Goal: Book appointment/travel/reservation

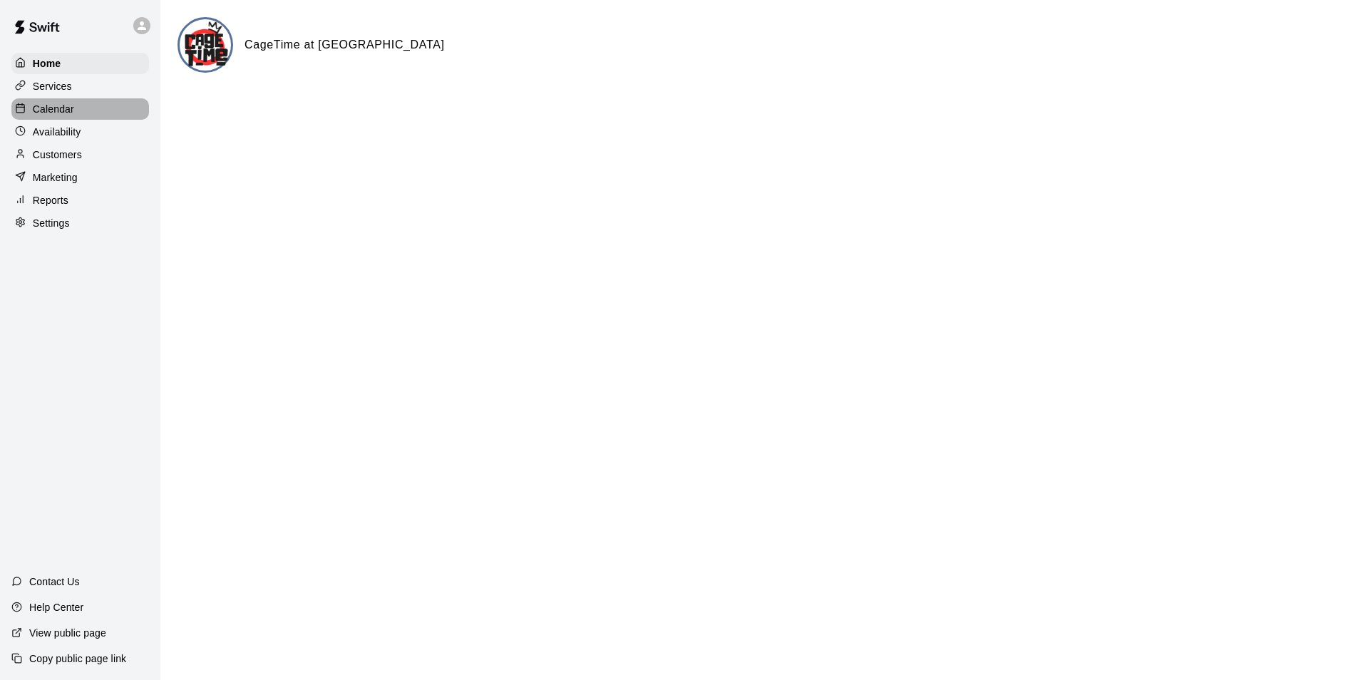
click at [51, 102] on div "Calendar" at bounding box center [80, 108] width 138 height 21
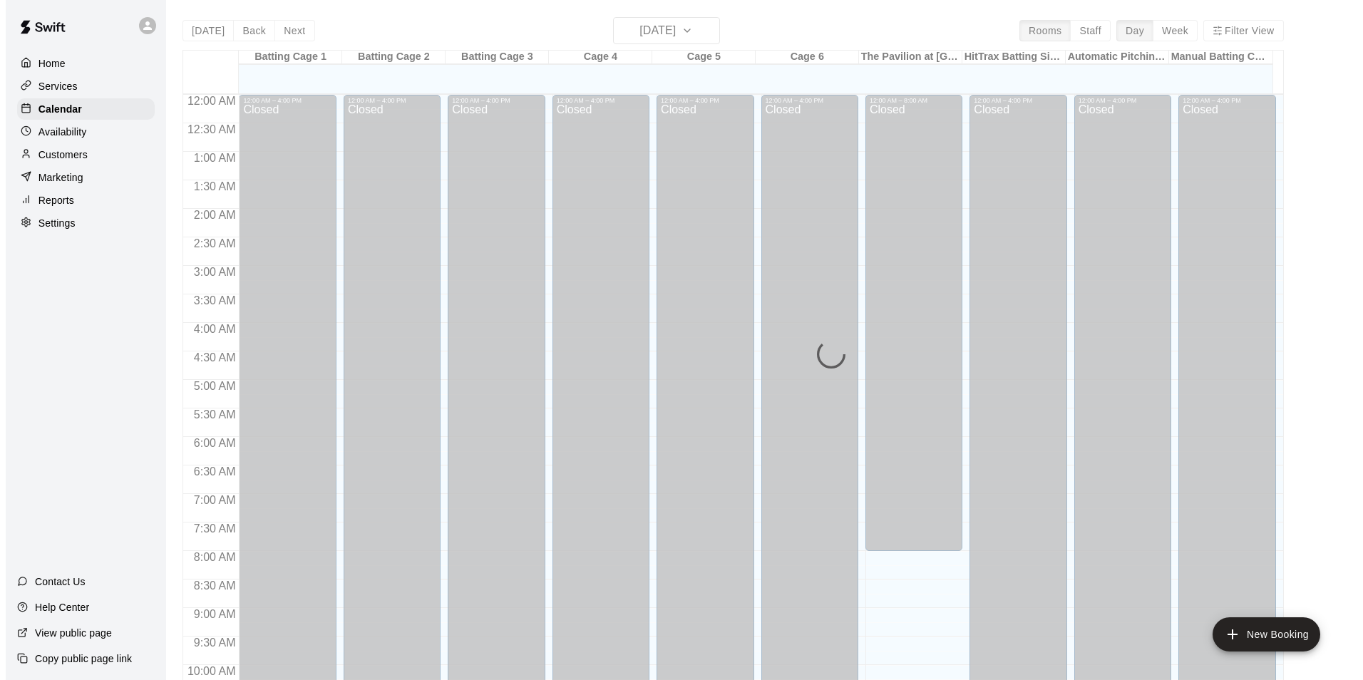
scroll to position [724, 0]
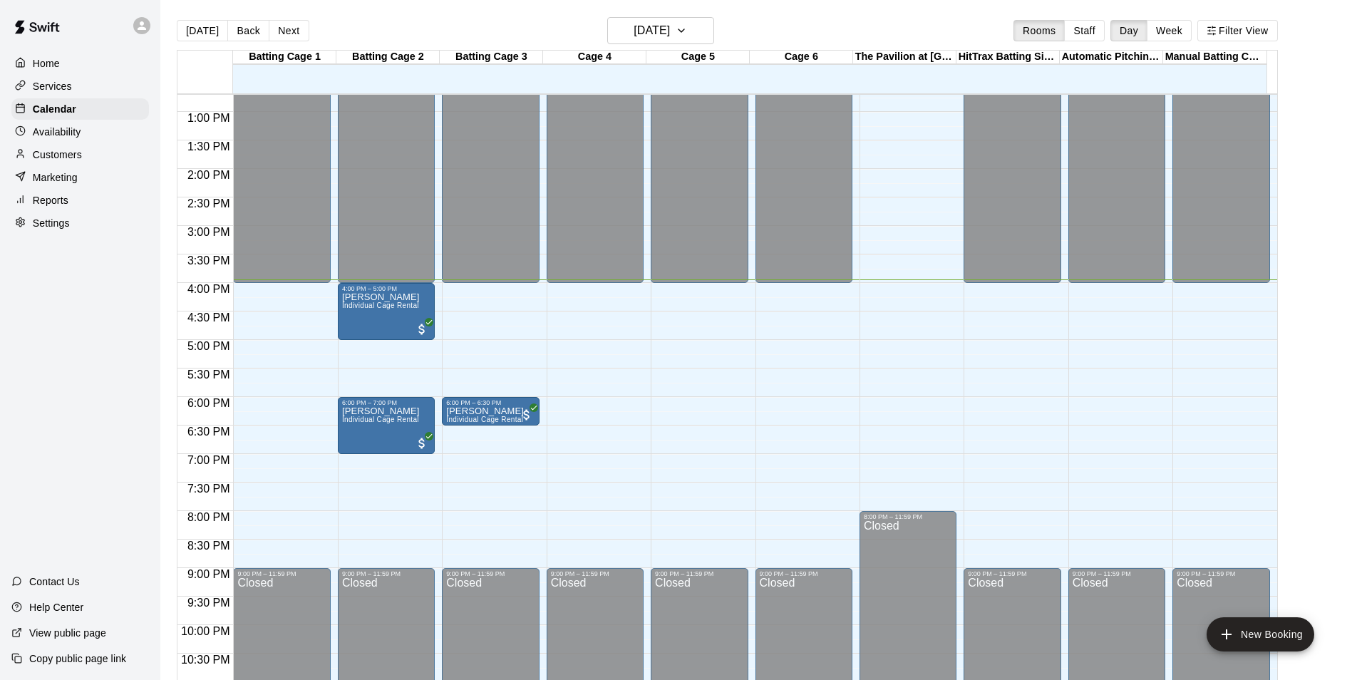
click at [521, 329] on div "12:00 AM – 4:00 PM Closed 6:00 PM – 6:30 PM [PERSON_NAME] Individual Cage Renta…" at bounding box center [490, 54] width 97 height 1369
click at [400, 184] on li "Individual Cage Rental" at bounding box center [237, 177] width 326 height 13
type input "**********"
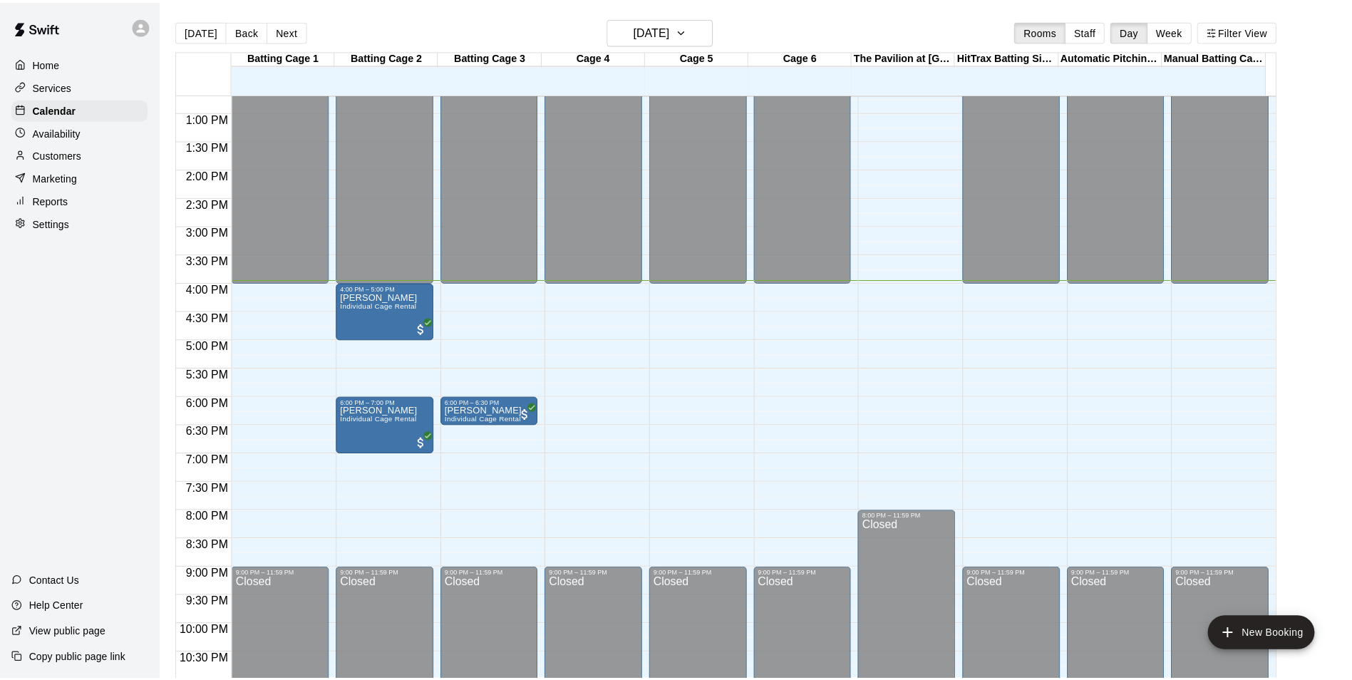
scroll to position [71, 0]
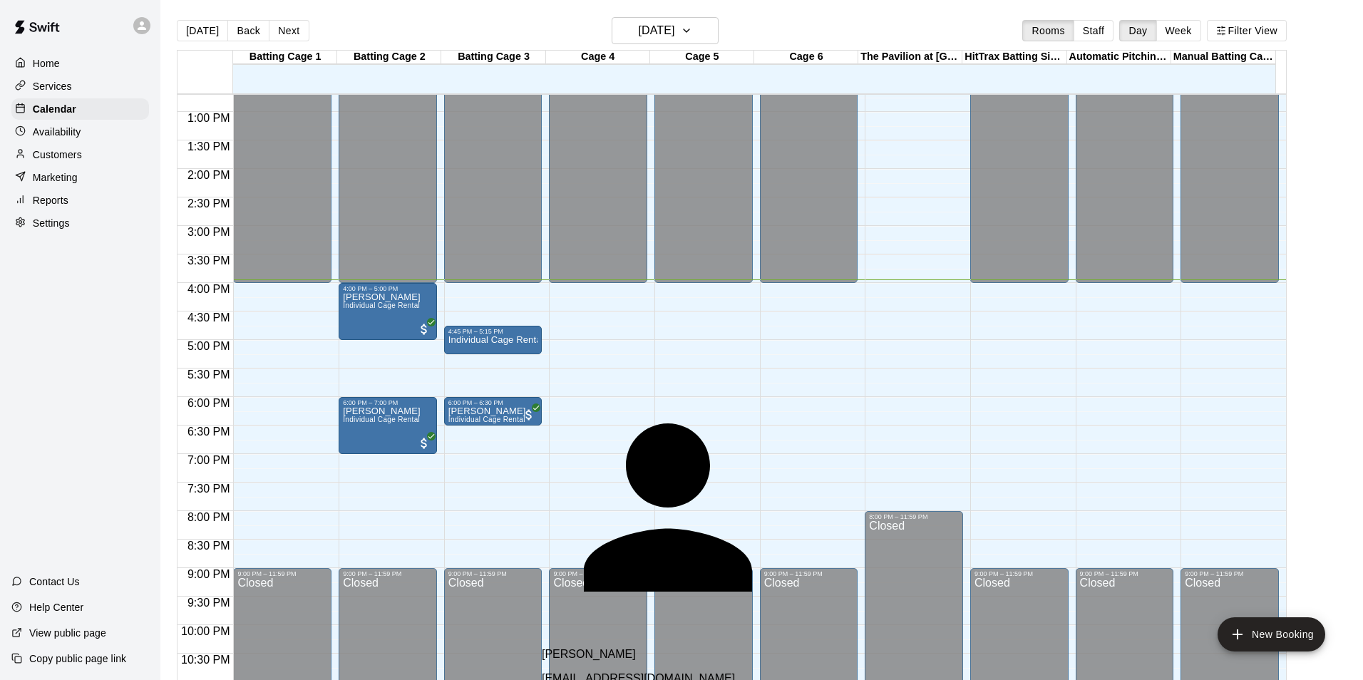
type input "*"
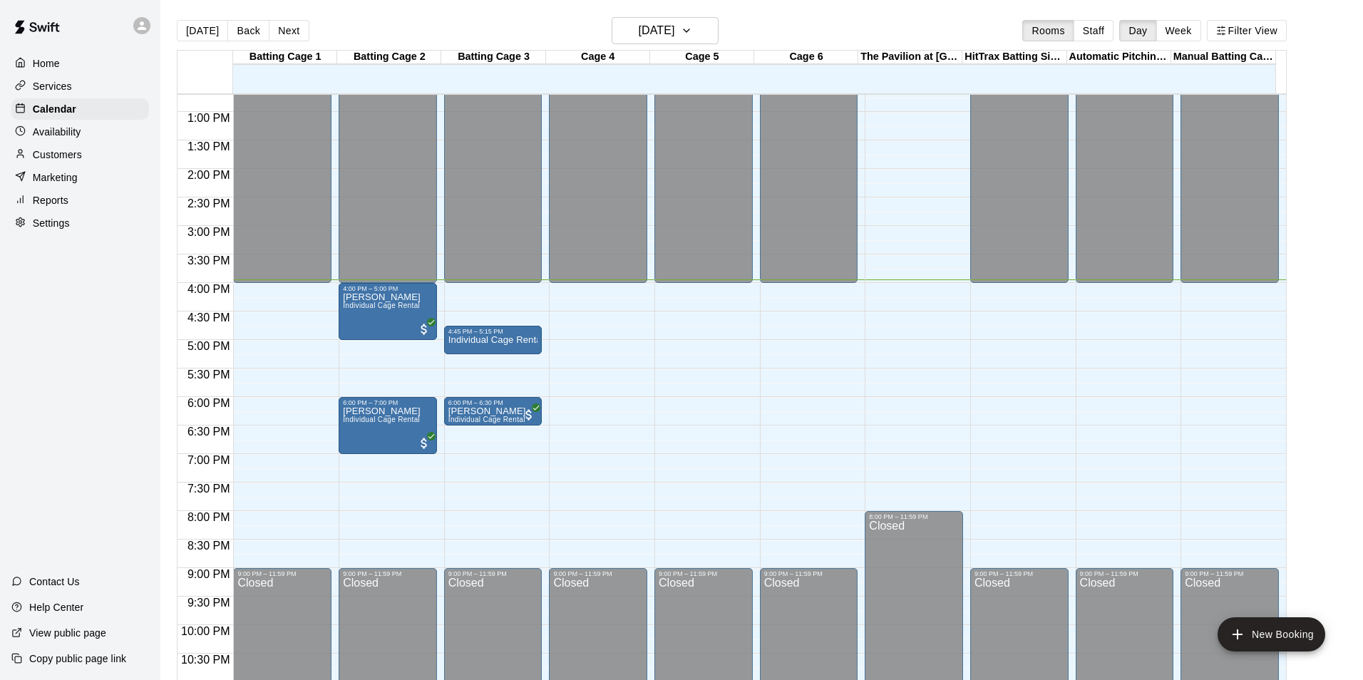
type input "********"
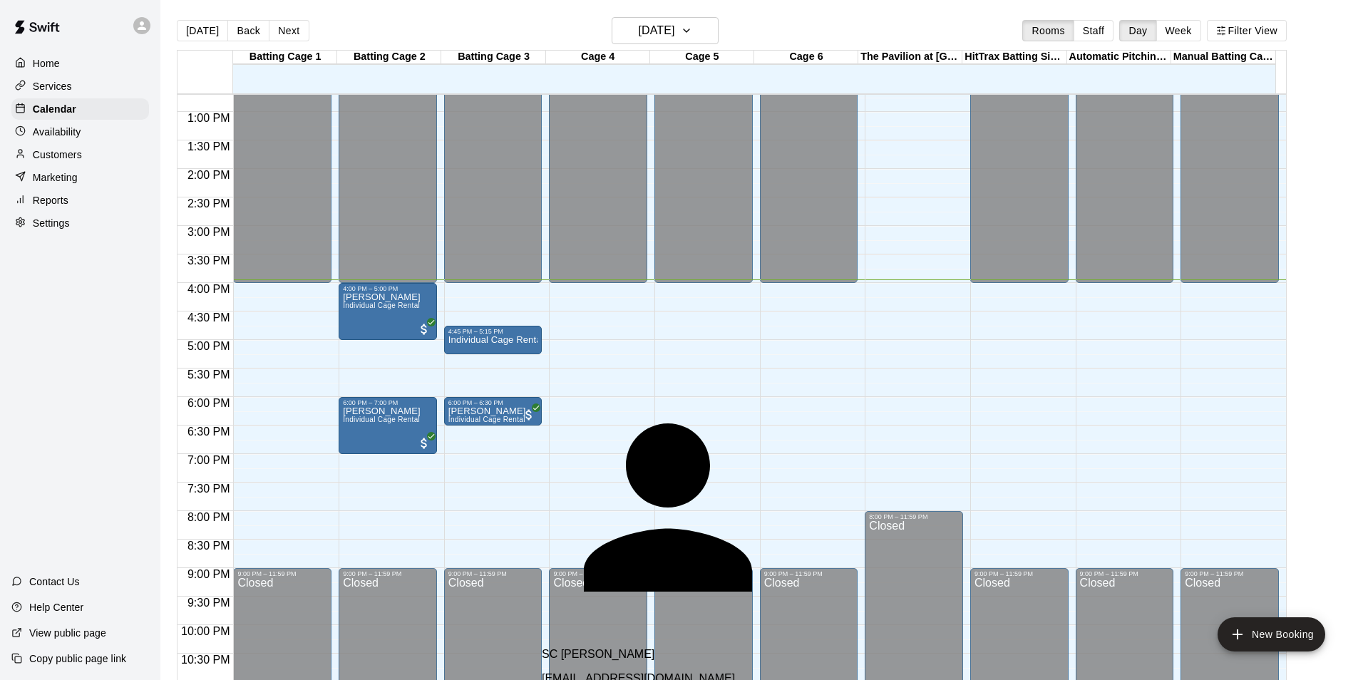
click at [579, 648] on p "SC [PERSON_NAME]" at bounding box center [710, 654] width 336 height 13
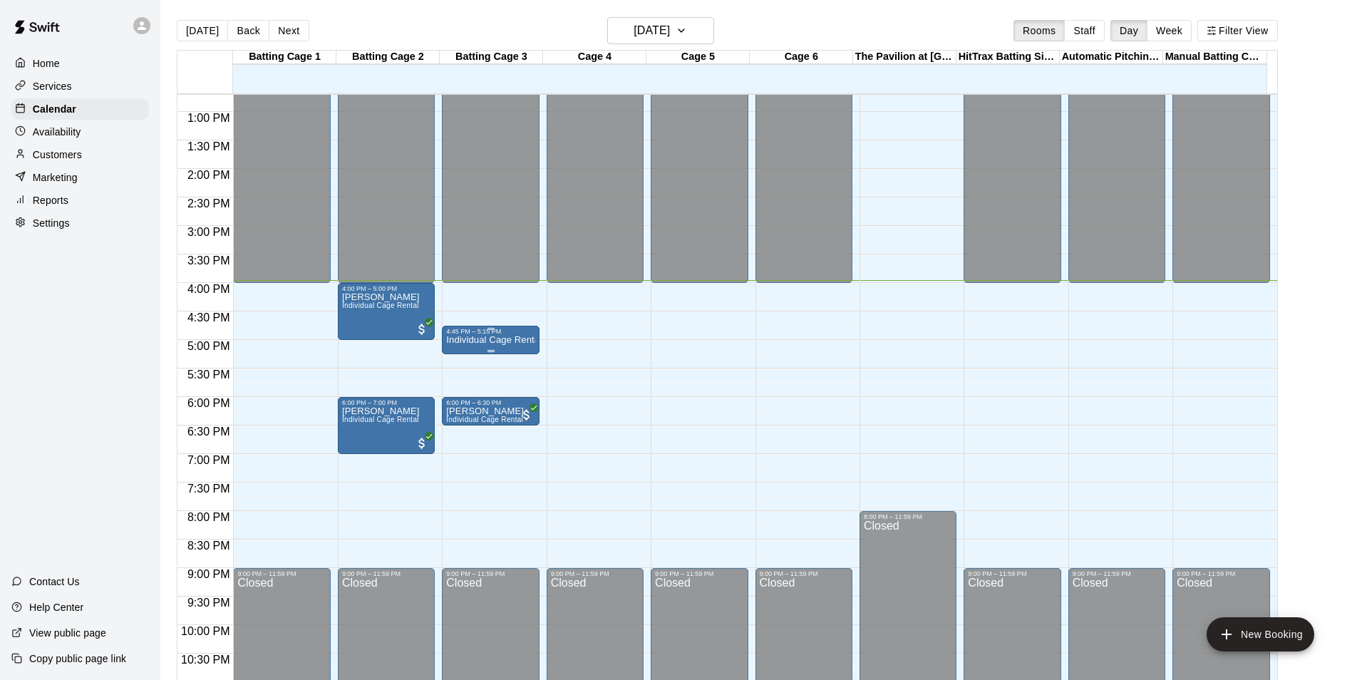
click at [481, 340] on p "Individual Cage Rental" at bounding box center [490, 340] width 88 height 0
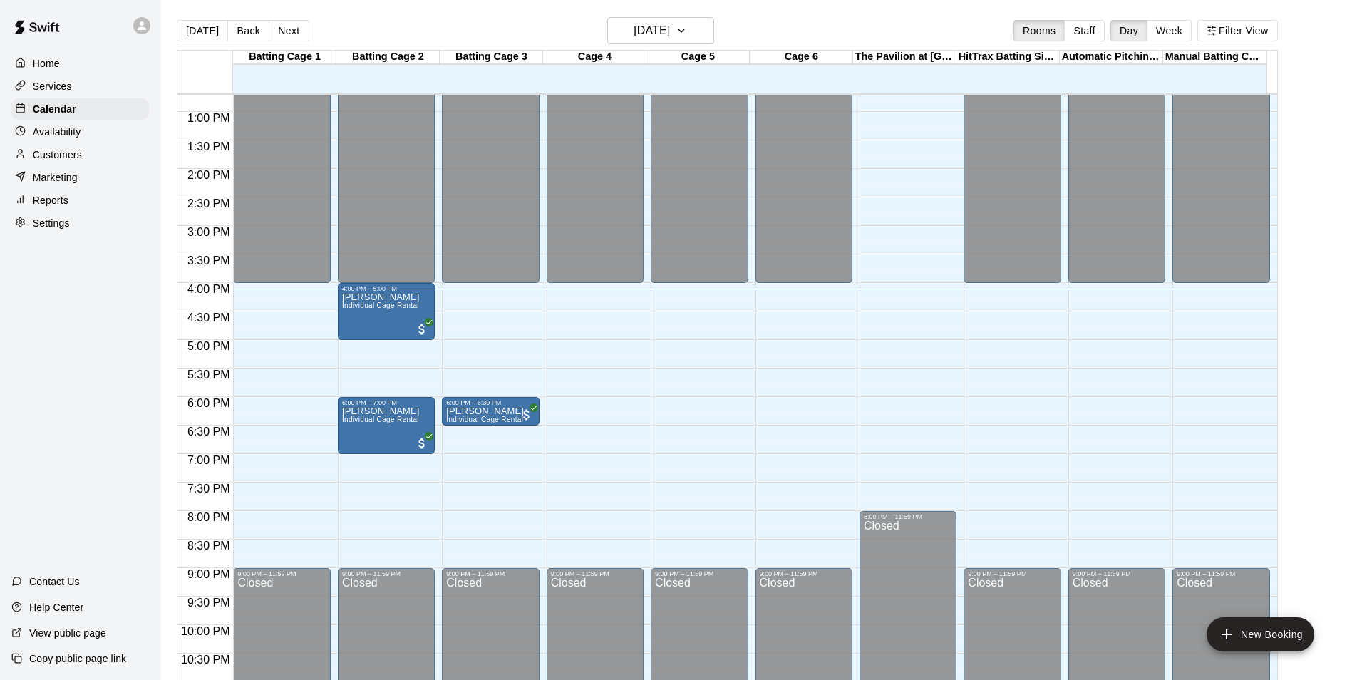
click at [73, 433] on div "Home Services Calendar Availability Customers Marketing Reports Settings Contac…" at bounding box center [80, 340] width 160 height 680
